Goal: Information Seeking & Learning: Check status

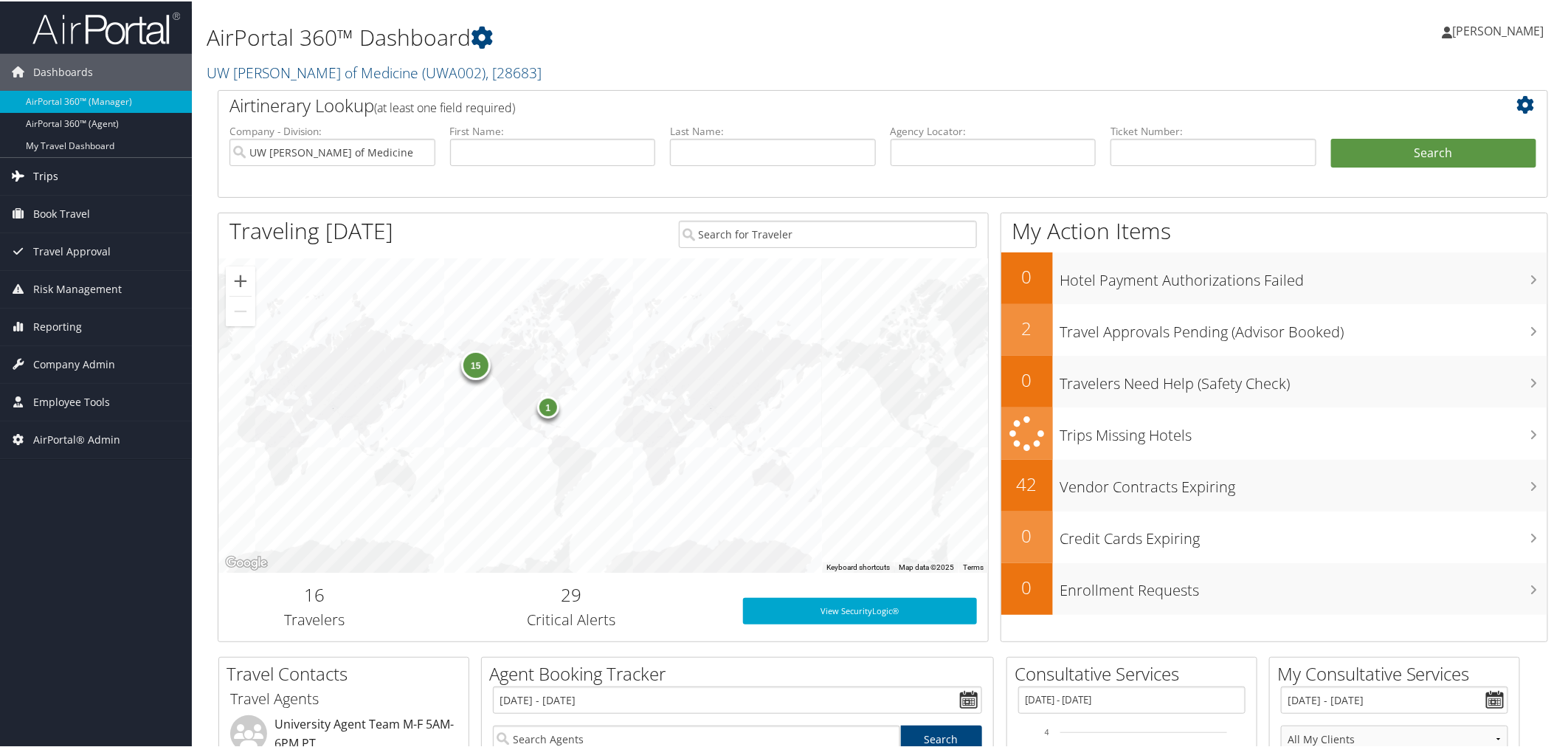
click at [54, 178] on span "Trips" at bounding box center [46, 175] width 25 height 37
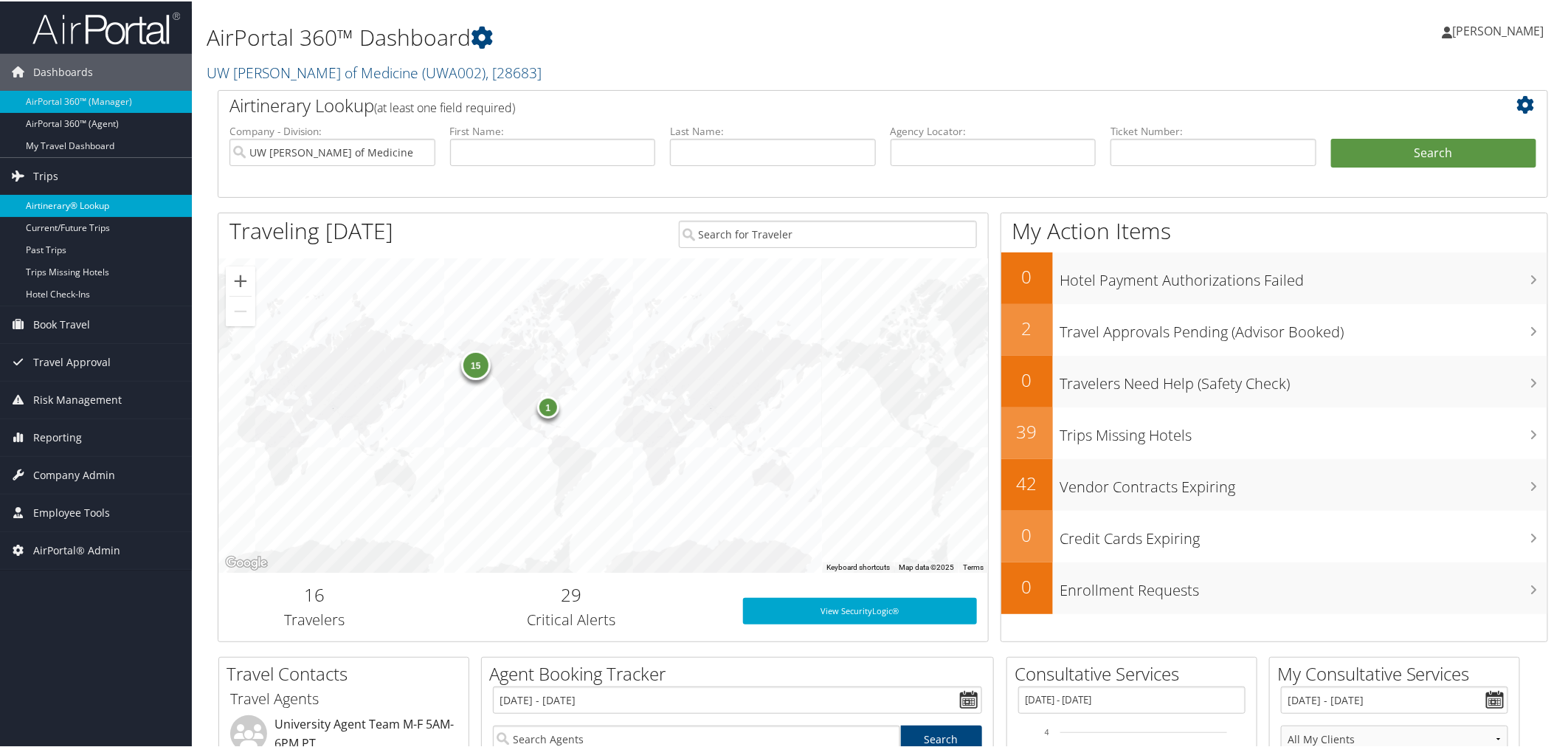
click at [56, 199] on link "Airtinerary® Lookup" at bounding box center [96, 204] width 192 height 22
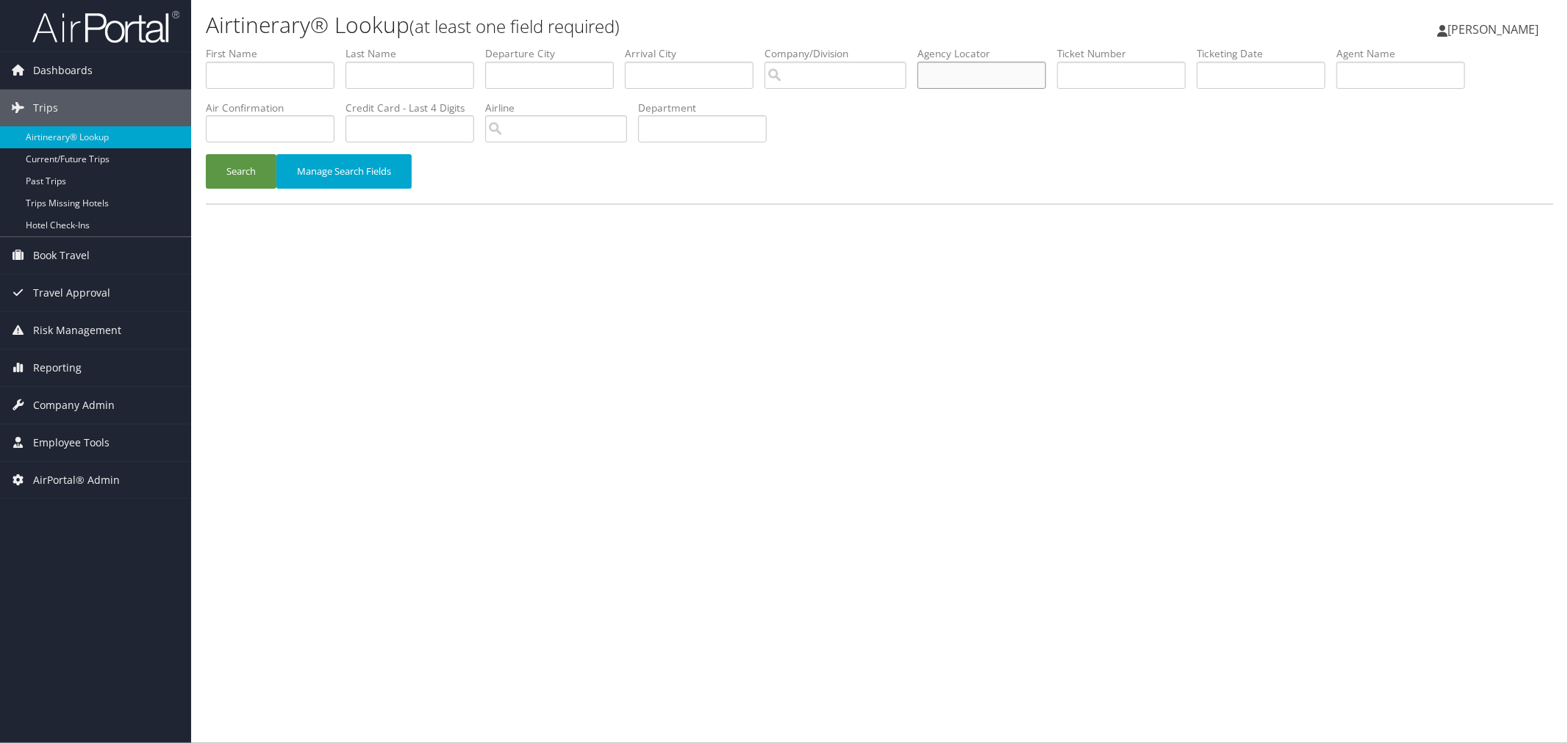
click at [981, 75] on input "text" at bounding box center [982, 75] width 129 height 27
paste input "CXN094"
type input "CXN094"
drag, startPoint x: 230, startPoint y: 172, endPoint x: 238, endPoint y: 169, distance: 8.5
click at [231, 172] on button "Search" at bounding box center [241, 171] width 70 height 34
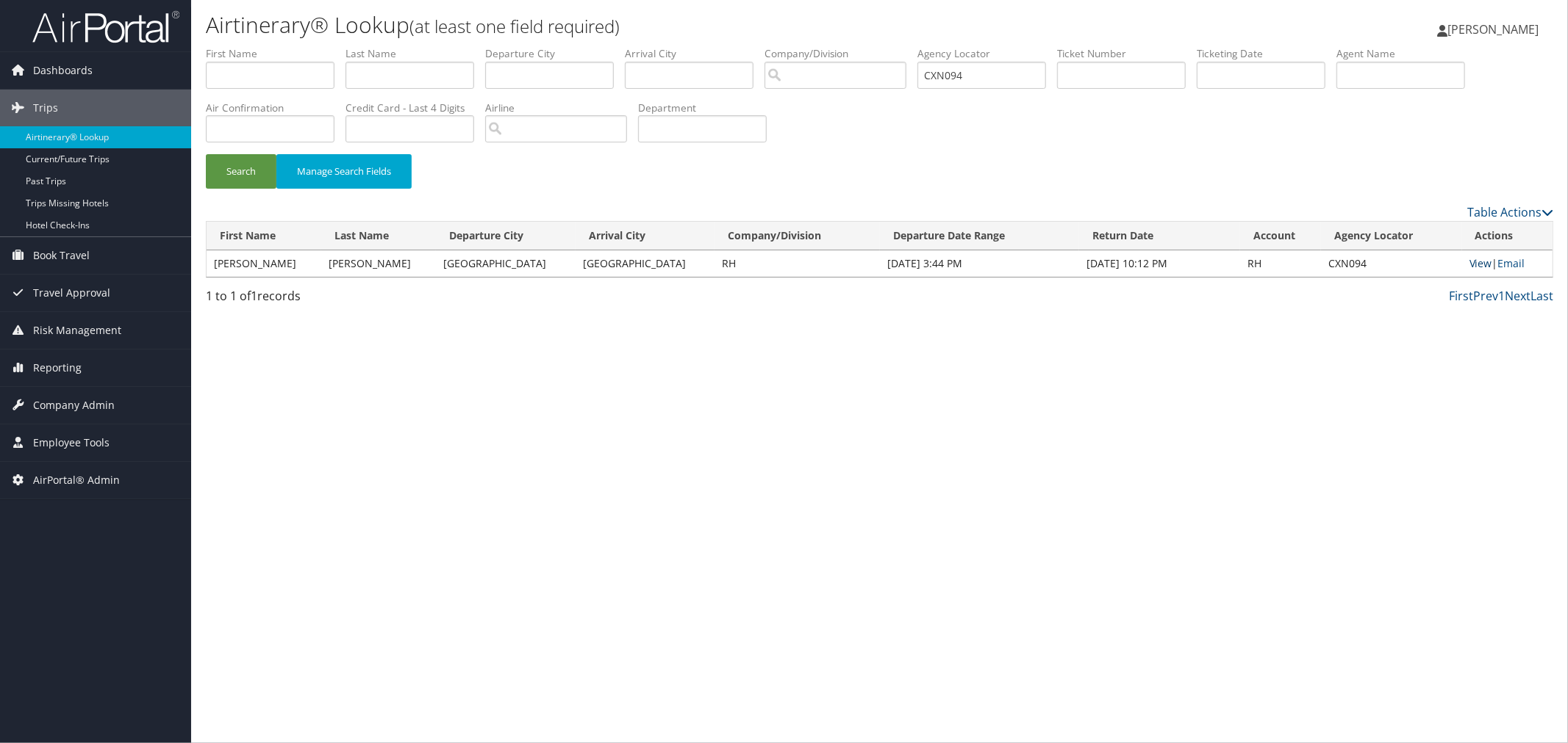
click at [1469, 259] on link "View" at bounding box center [1480, 263] width 23 height 14
drag, startPoint x: 699, startPoint y: 267, endPoint x: 682, endPoint y: 266, distance: 17.0
click at [714, 266] on td "RH" at bounding box center [797, 264] width 166 height 27
copy td "RH"
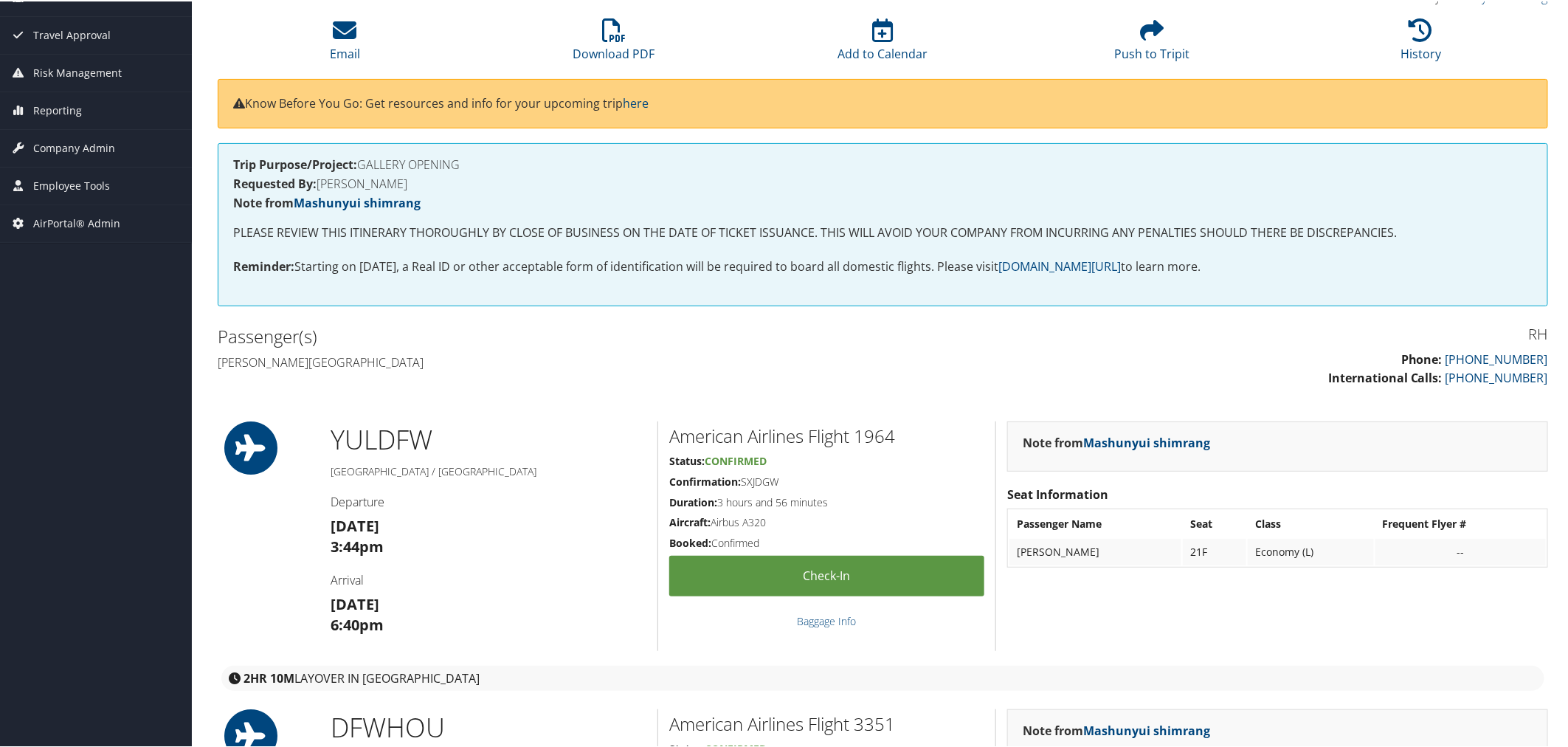
scroll to position [82, 0]
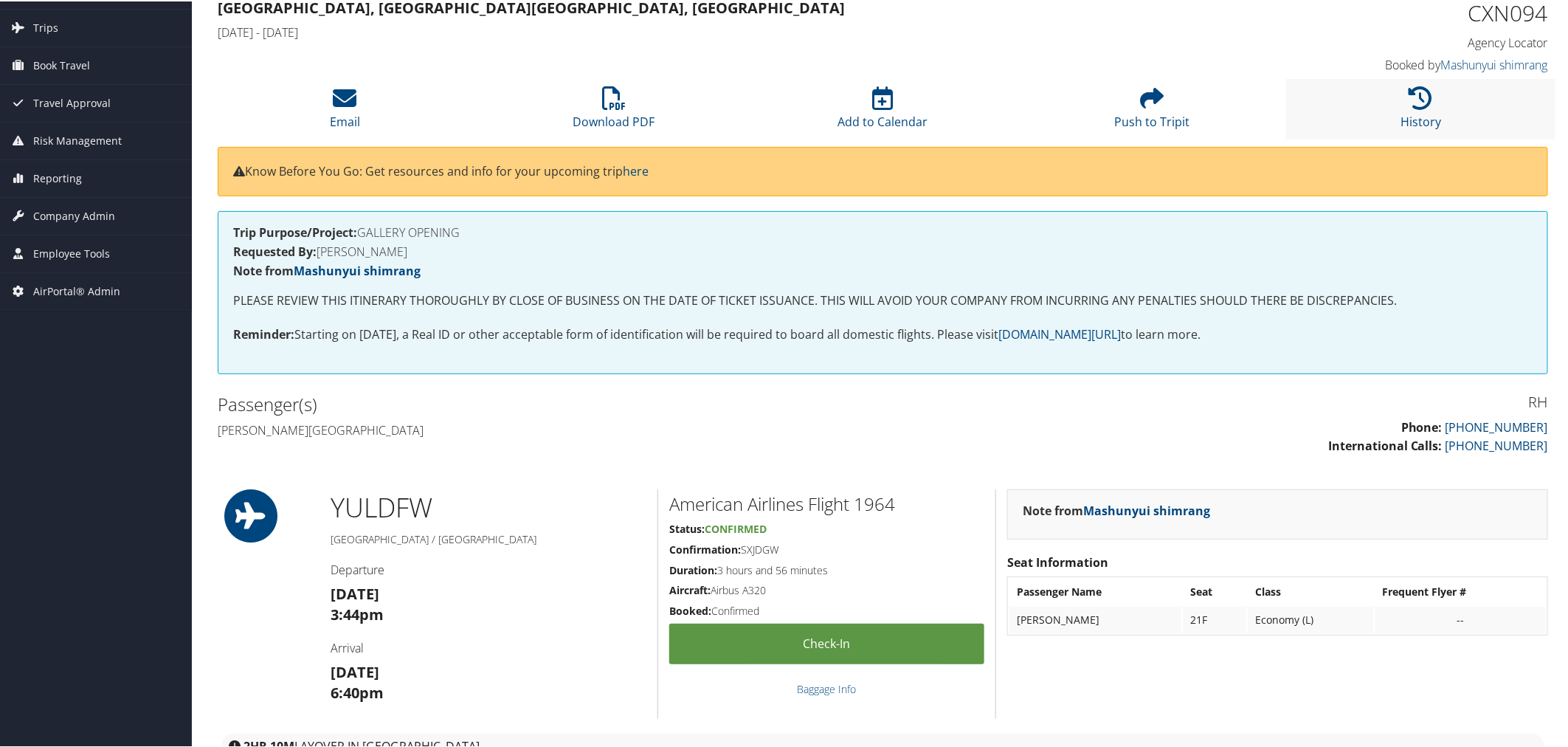
click at [1396, 85] on li "History" at bounding box center [1421, 107] width 269 height 60
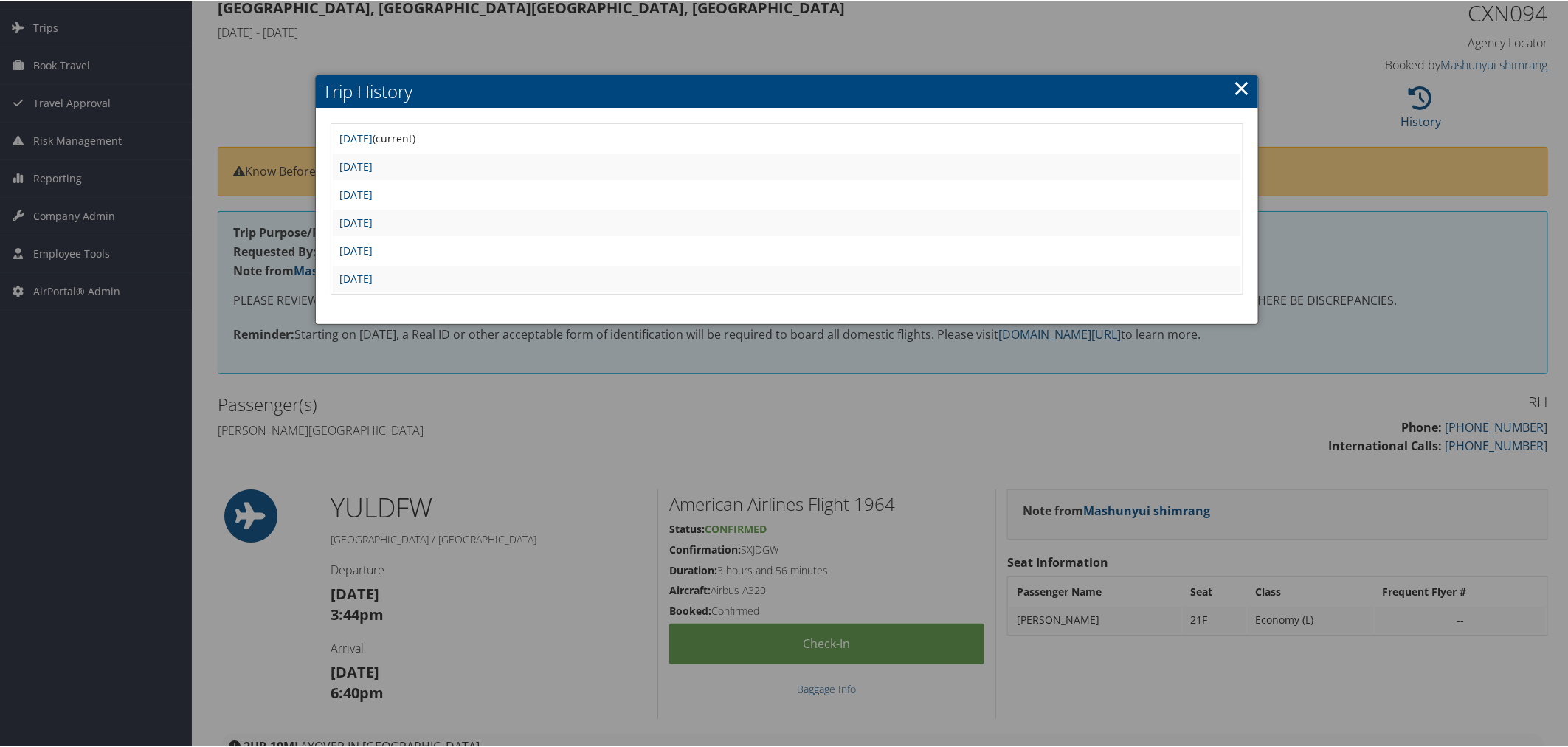
click at [795, 23] on div at bounding box center [787, 374] width 1575 height 747
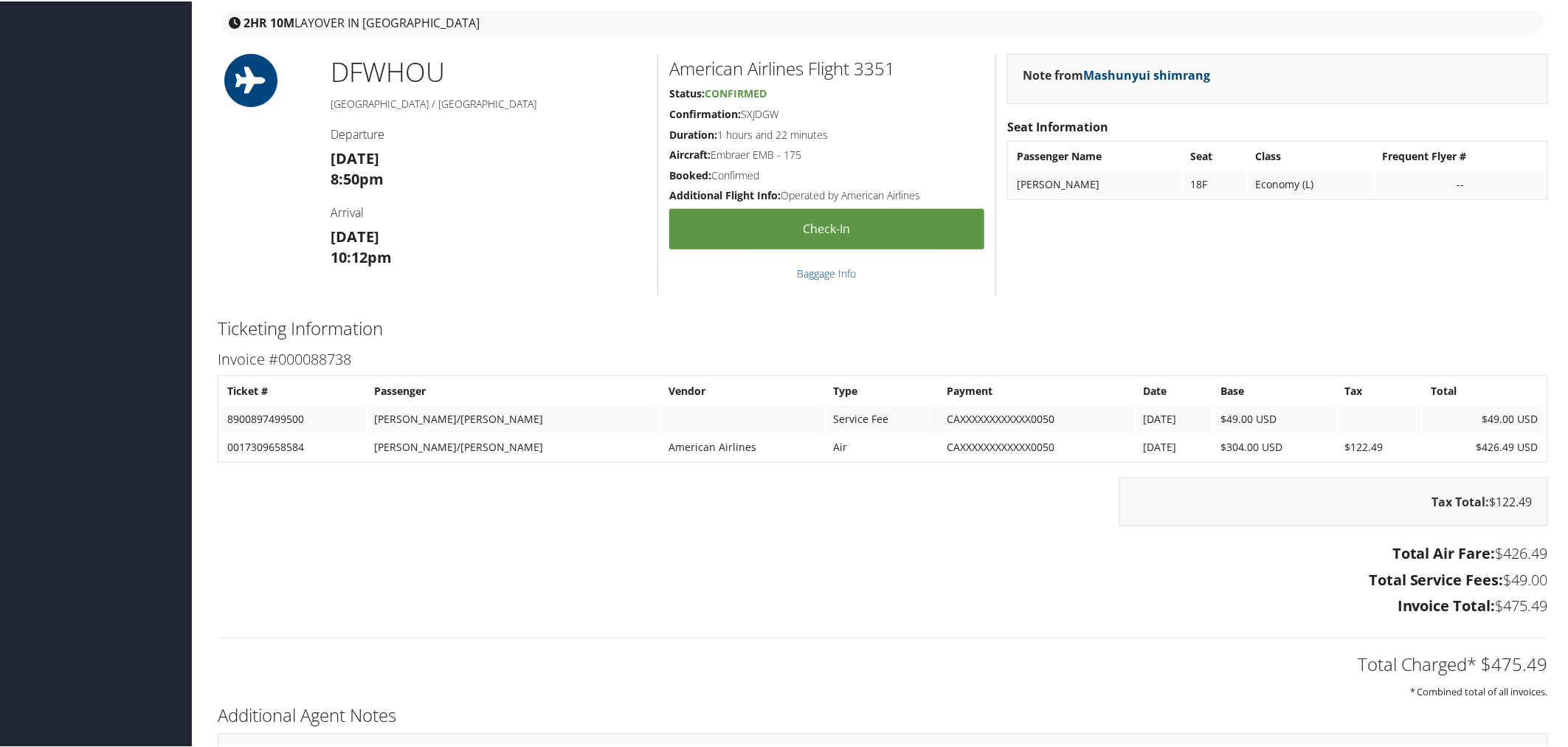
scroll to position [820, 0]
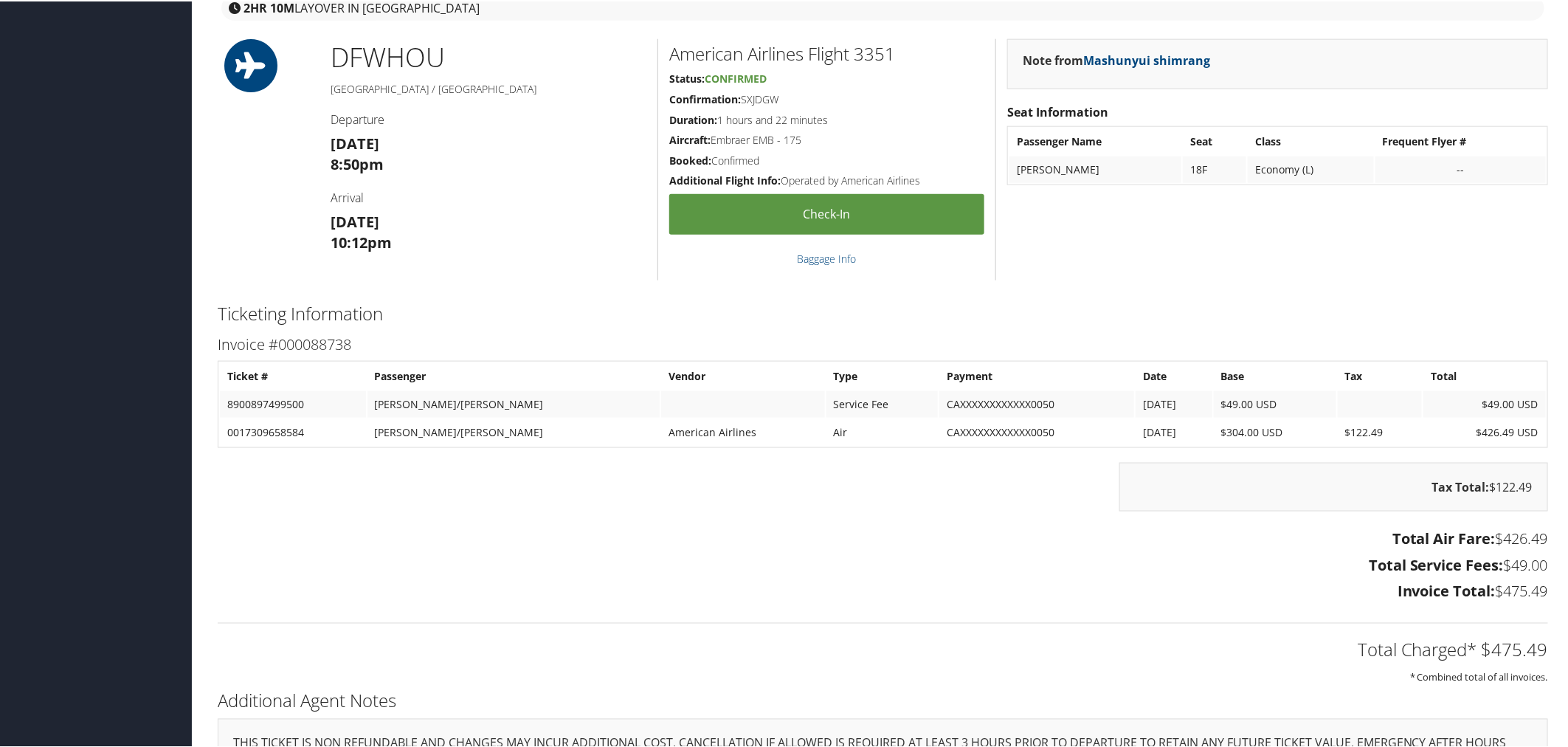
drag, startPoint x: 478, startPoint y: 197, endPoint x: 401, endPoint y: 140, distance: 95.8
click at [478, 197] on h4 "Arrival" at bounding box center [488, 196] width 316 height 16
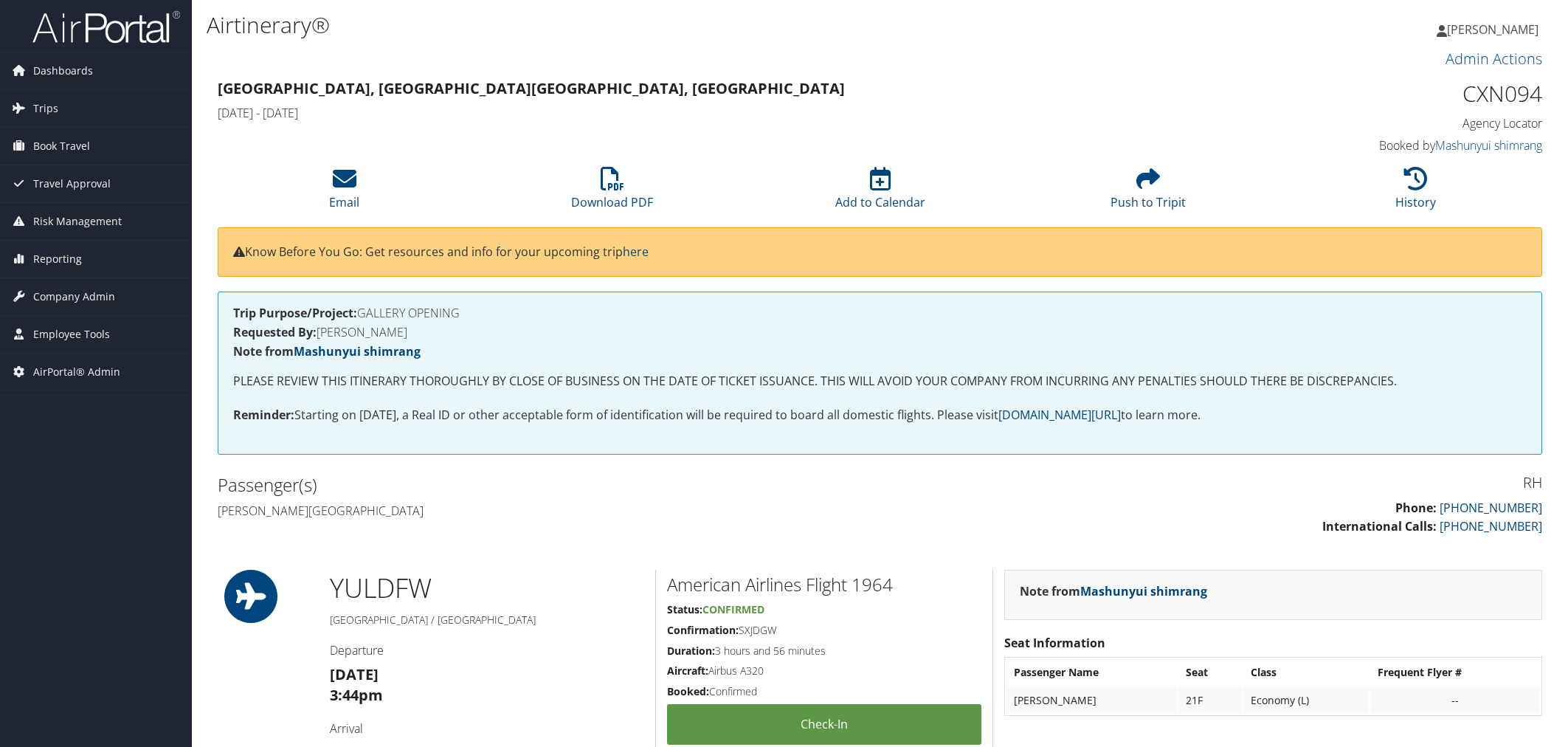
scroll to position [82, 0]
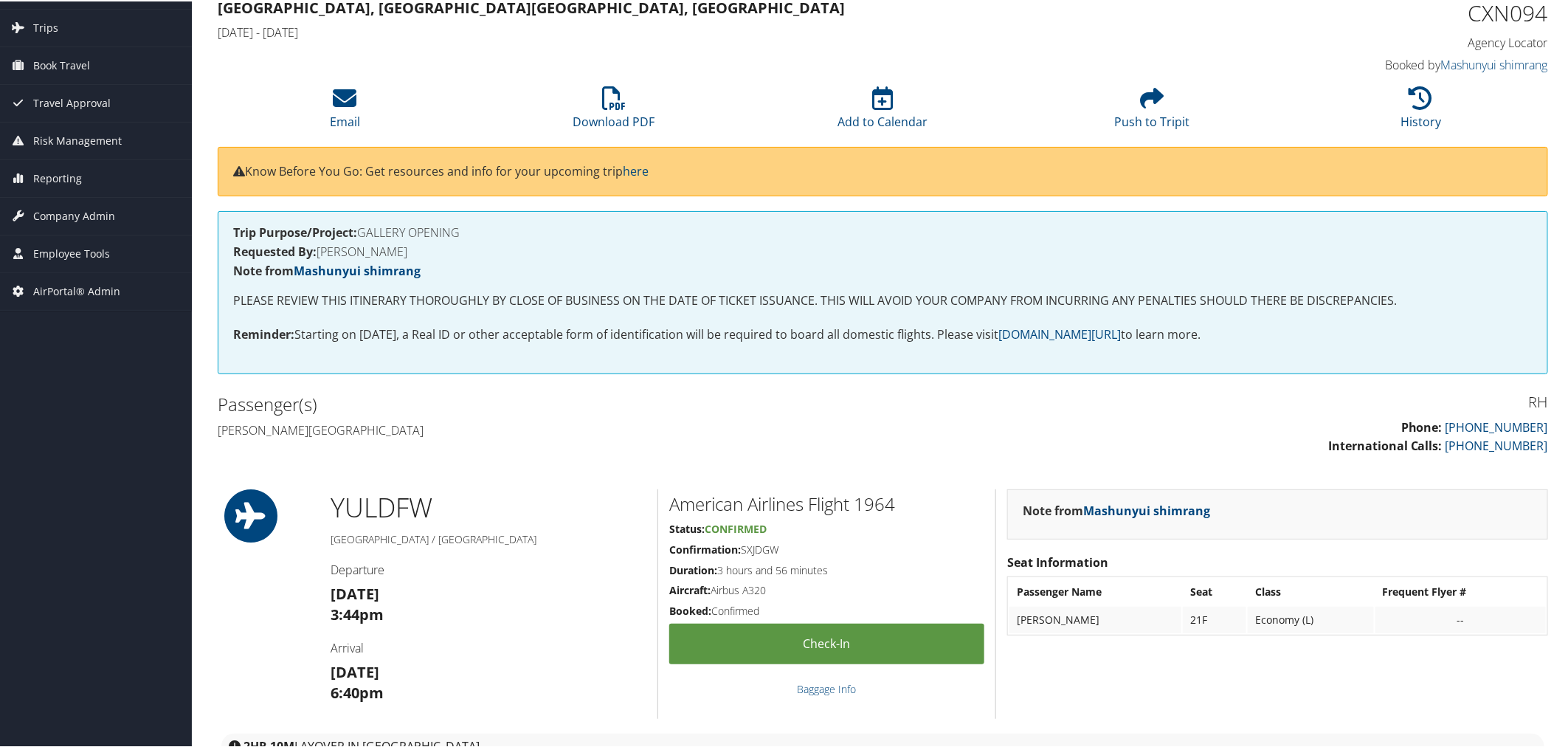
click at [474, 72] on div "Montreal, Canada Houston, TX Thu 07 Aug 2025 - Thu 07 Aug 2025 CXN094 Agency Lo…" at bounding box center [883, 35] width 1353 height 84
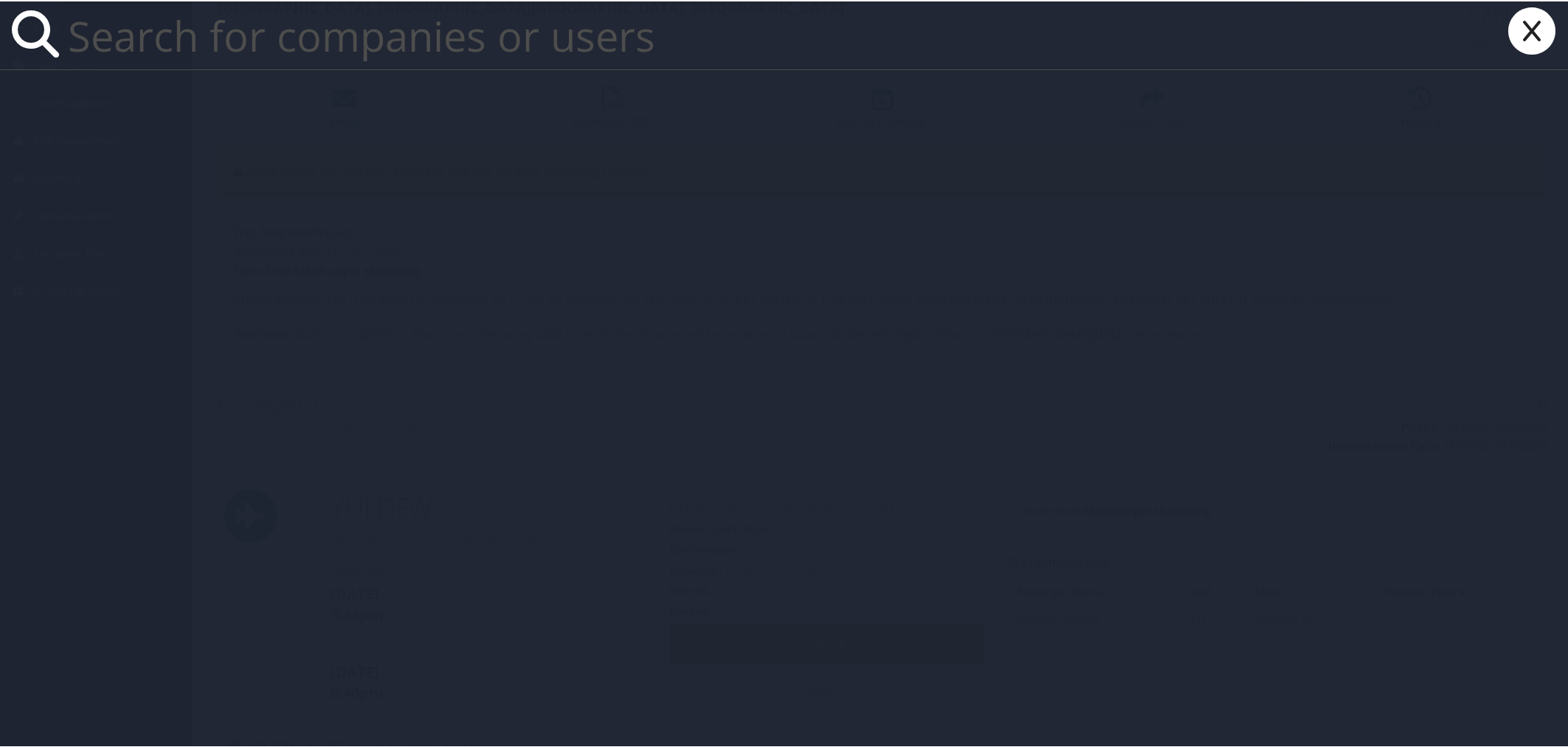
paste input "RH"
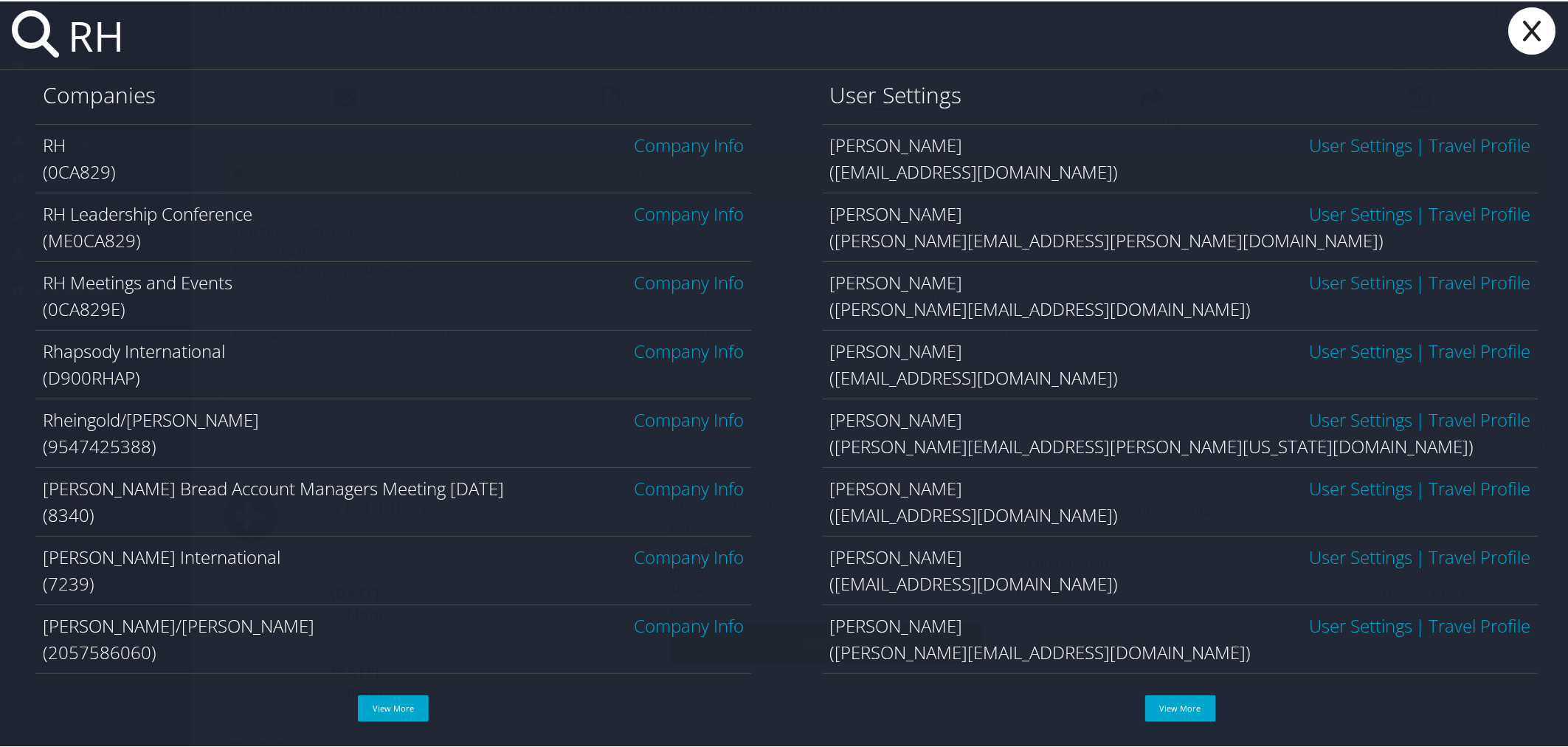
type input "RH"
click at [688, 142] on link "Company Info" at bounding box center [689, 143] width 110 height 24
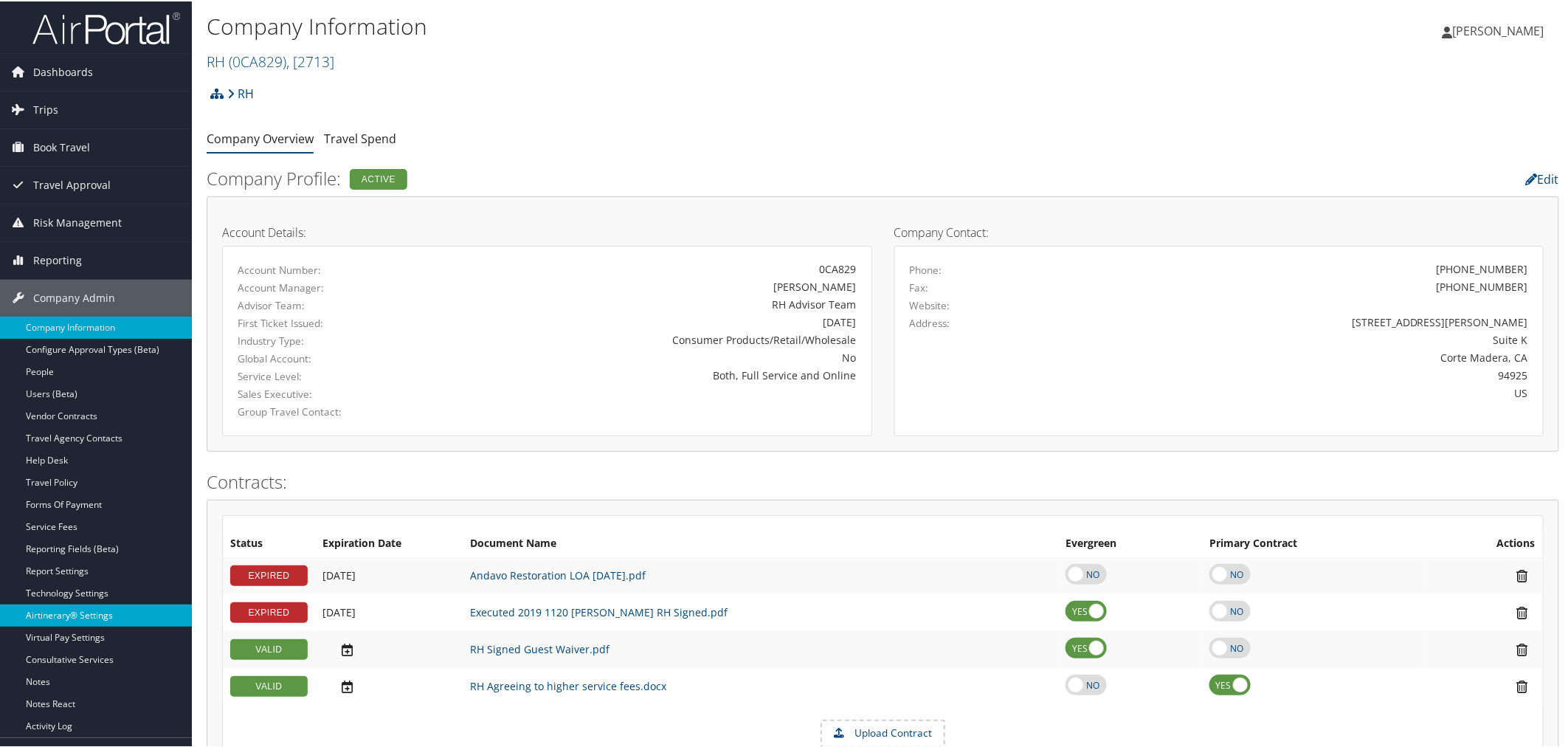
click at [71, 613] on link "Airtinerary® Settings" at bounding box center [96, 614] width 192 height 22
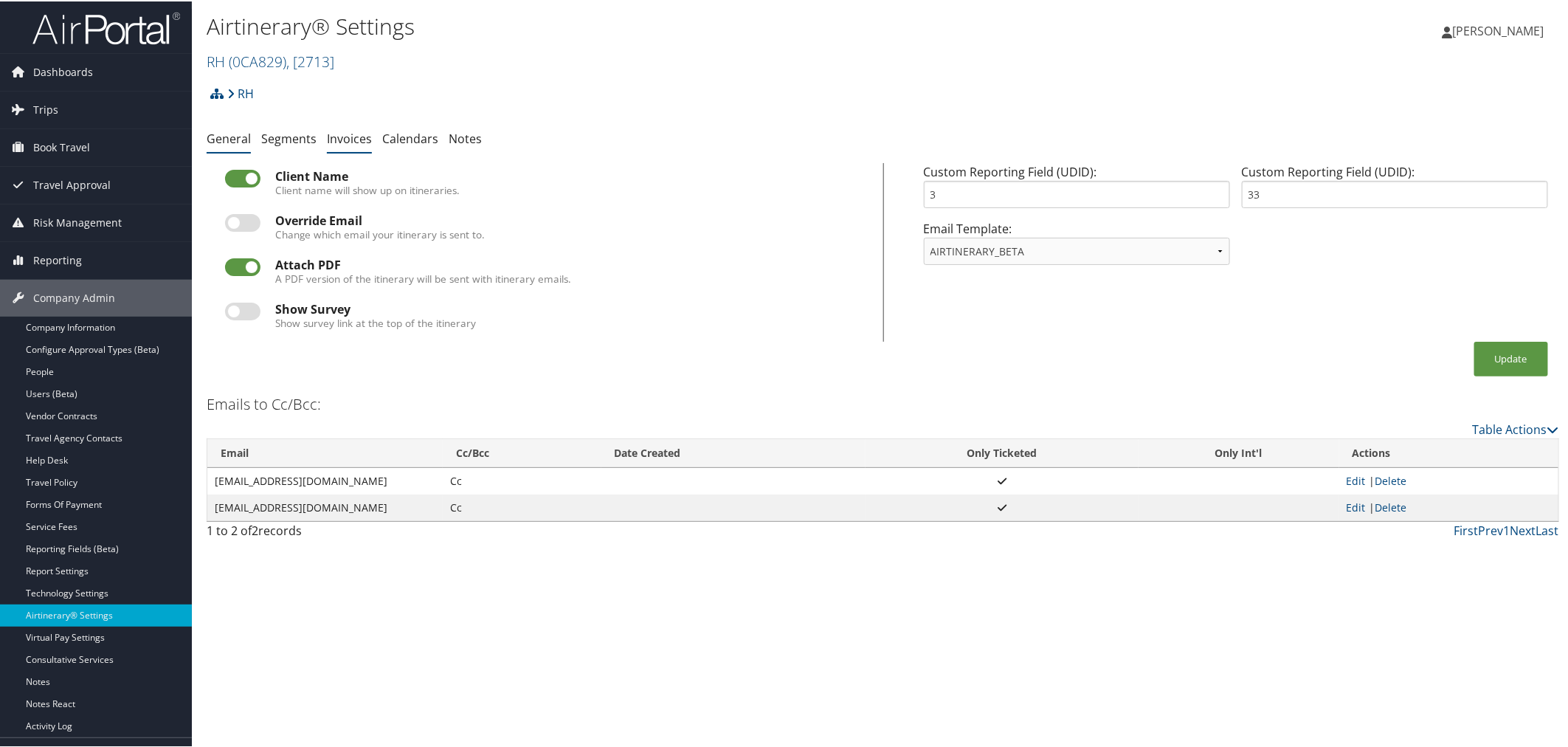
click at [359, 143] on link "Invoices" at bounding box center [350, 137] width 45 height 16
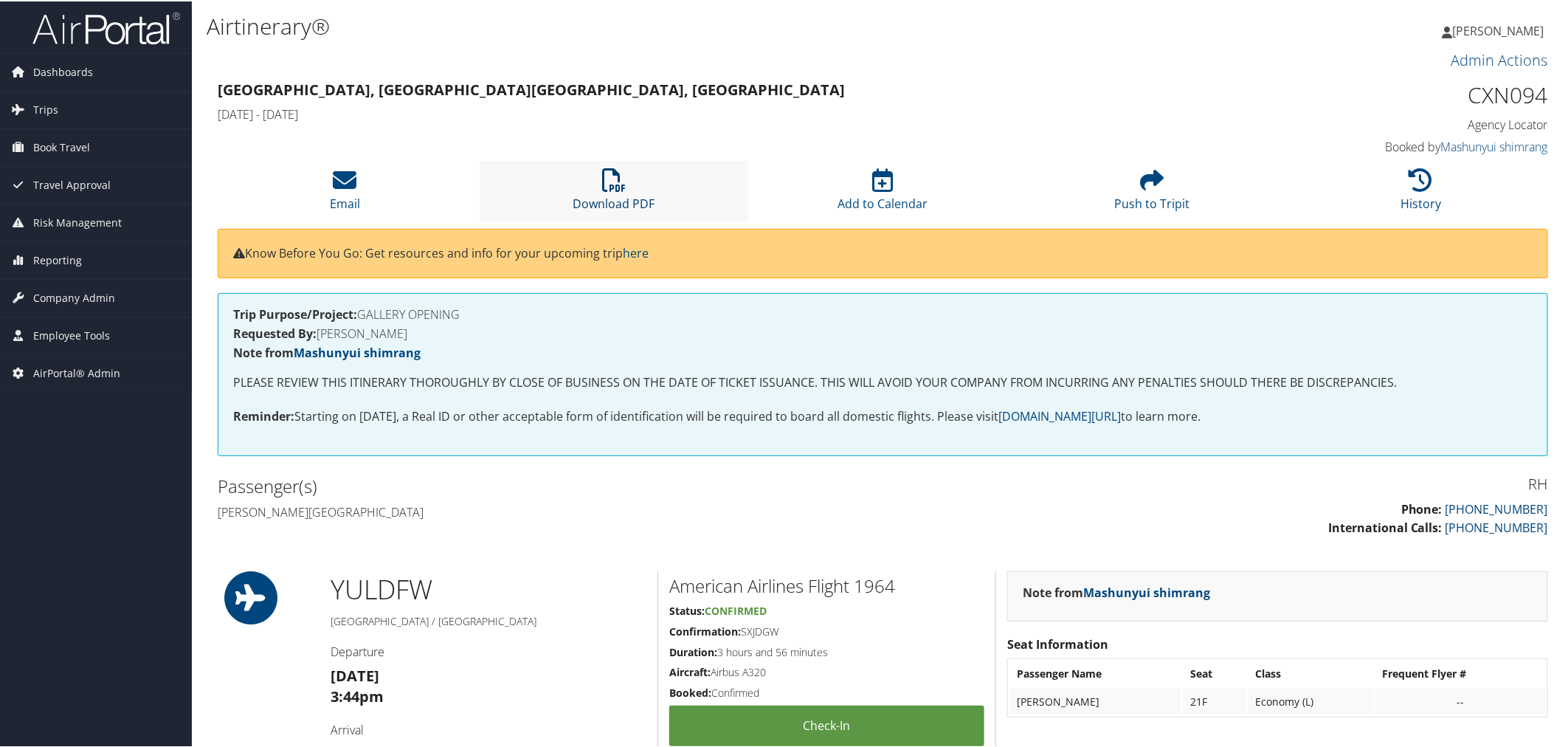
click at [606, 197] on link "Download PDF" at bounding box center [613, 193] width 82 height 35
